Goal: Task Accomplishment & Management: Use online tool/utility

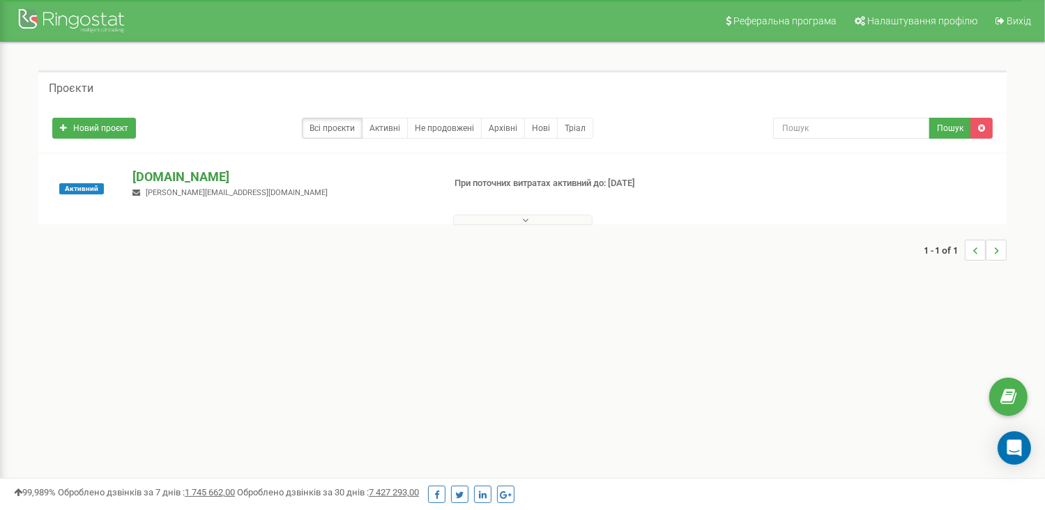
click at [160, 183] on p "[DOMAIN_NAME]" at bounding box center [282, 177] width 300 height 18
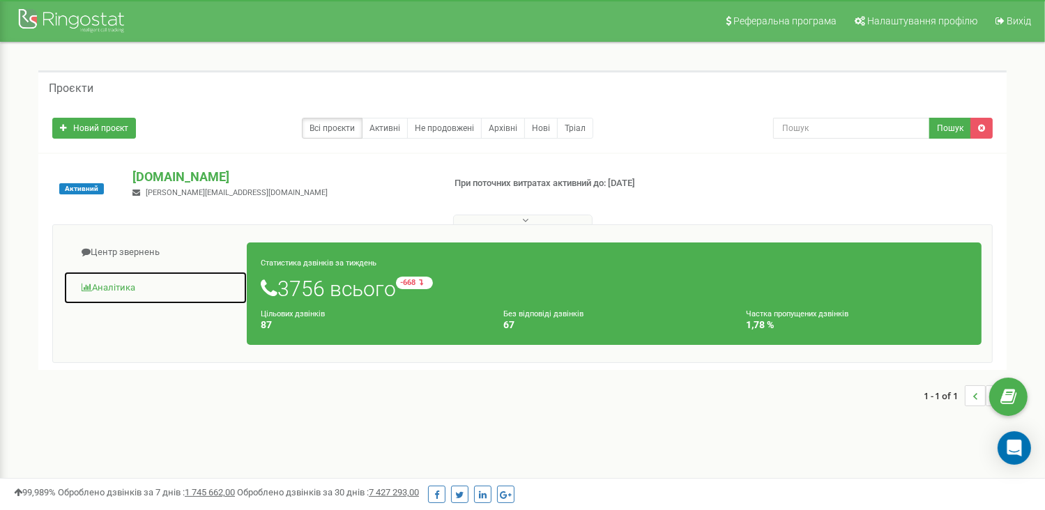
click at [117, 284] on link "Аналiтика" at bounding box center [155, 288] width 184 height 34
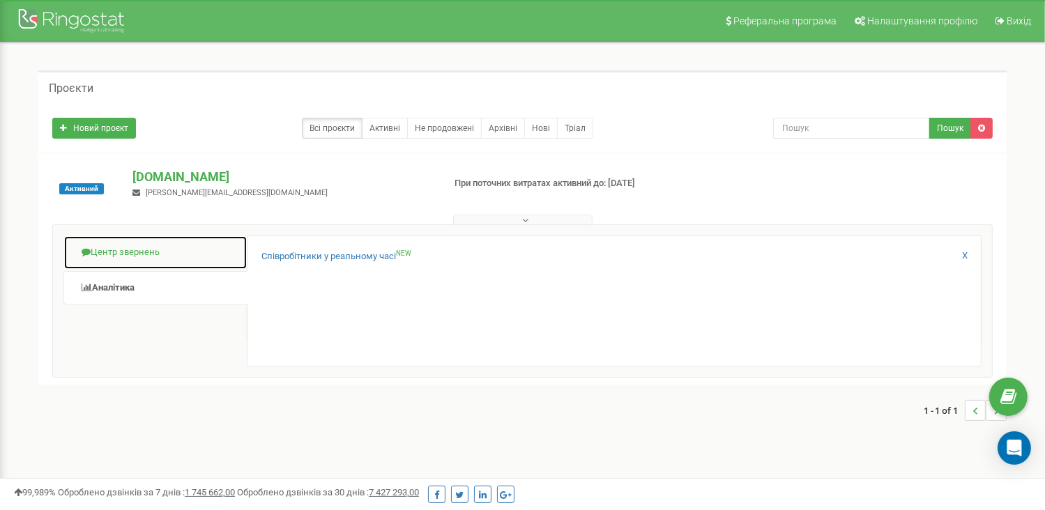
click at [119, 252] on link "Центр звернень" at bounding box center [155, 253] width 184 height 34
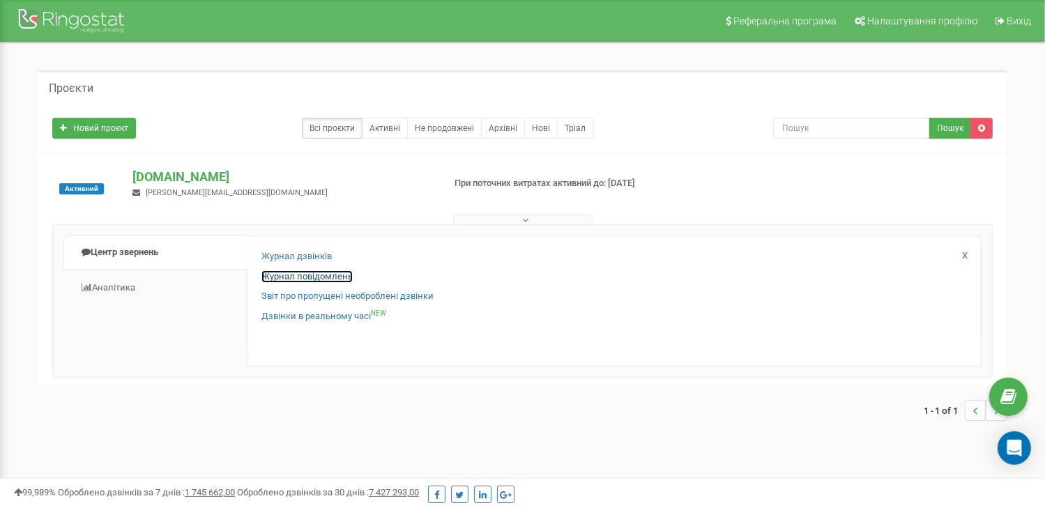
click at [329, 273] on link "Журнал повідомлень" at bounding box center [306, 277] width 91 height 13
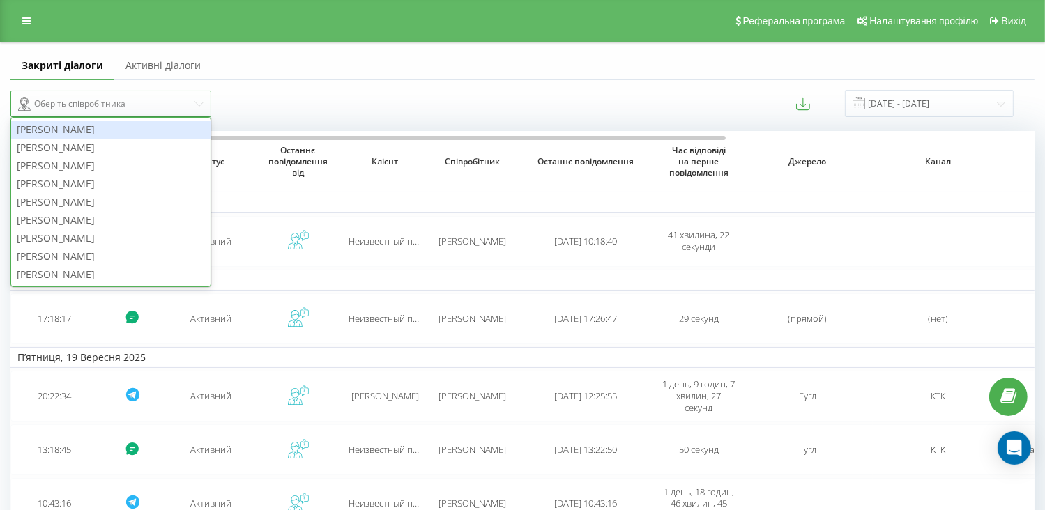
click at [204, 102] on icon at bounding box center [200, 104] width 10 height 10
click at [202, 99] on icon at bounding box center [200, 104] width 10 height 10
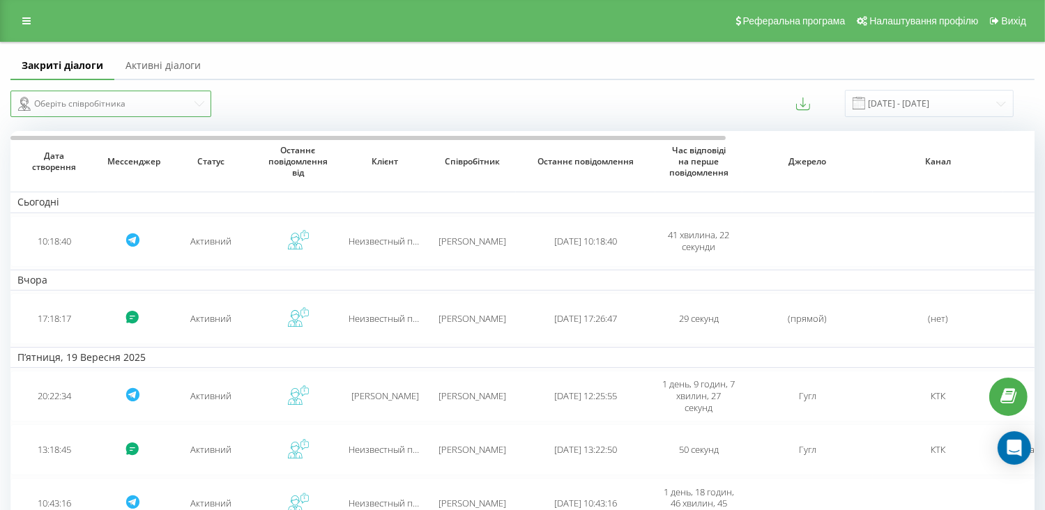
click at [115, 102] on font "Оберіть співробітника" at bounding box center [79, 104] width 91 height 17
click at [96, 98] on font "Оберіть співробітника" at bounding box center [79, 104] width 91 height 17
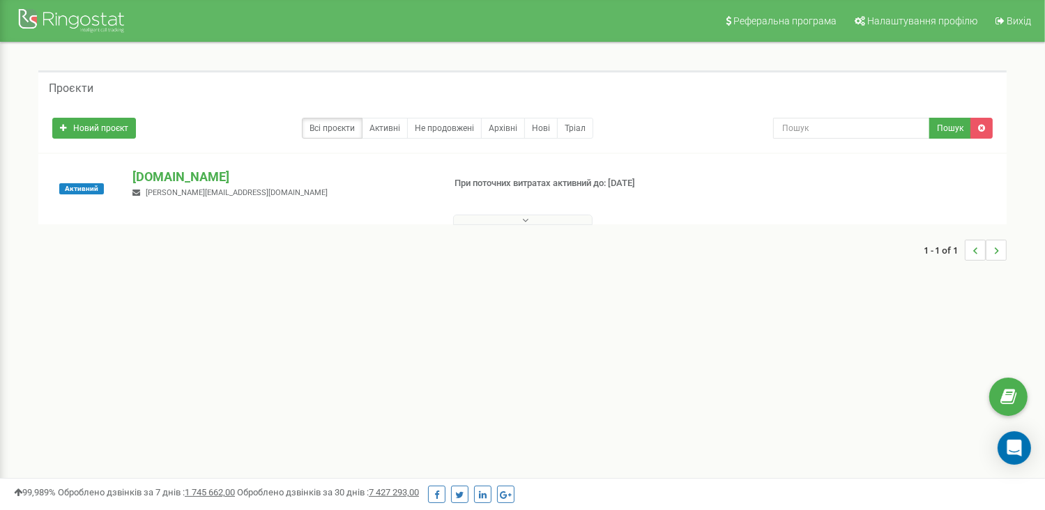
click at [155, 175] on p "[DOMAIN_NAME]" at bounding box center [282, 177] width 300 height 18
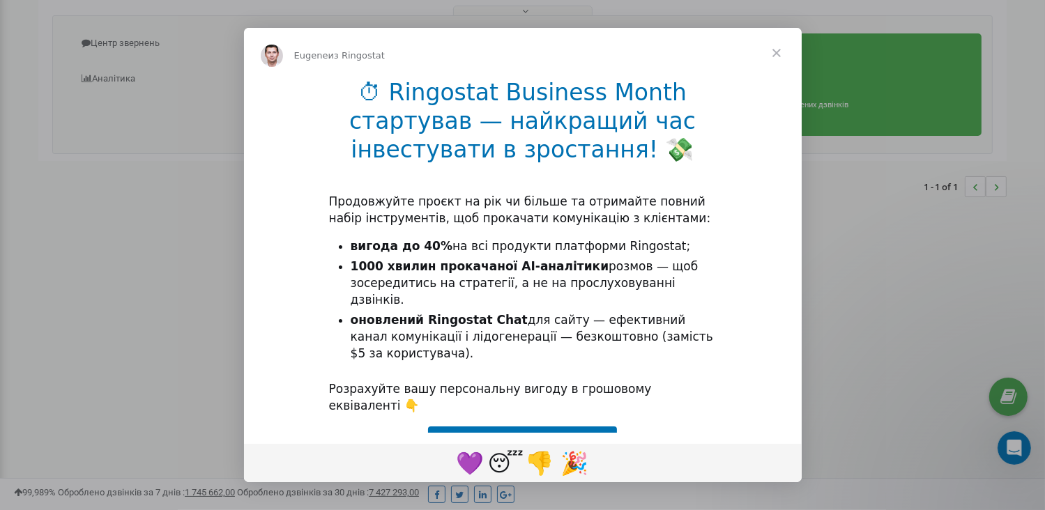
click at [778, 55] on span "Закрыть" at bounding box center [777, 53] width 50 height 50
